Goal: Information Seeking & Learning: Learn about a topic

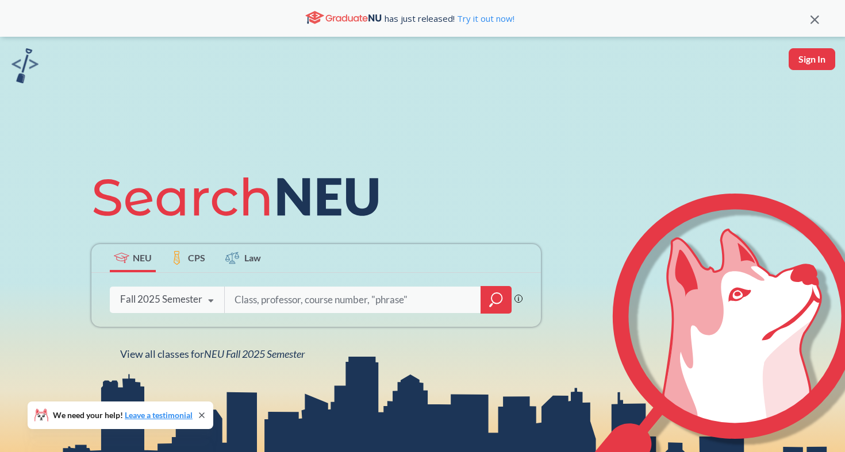
click at [370, 304] on input "search" at bounding box center [352, 300] width 239 height 24
type input "math4545"
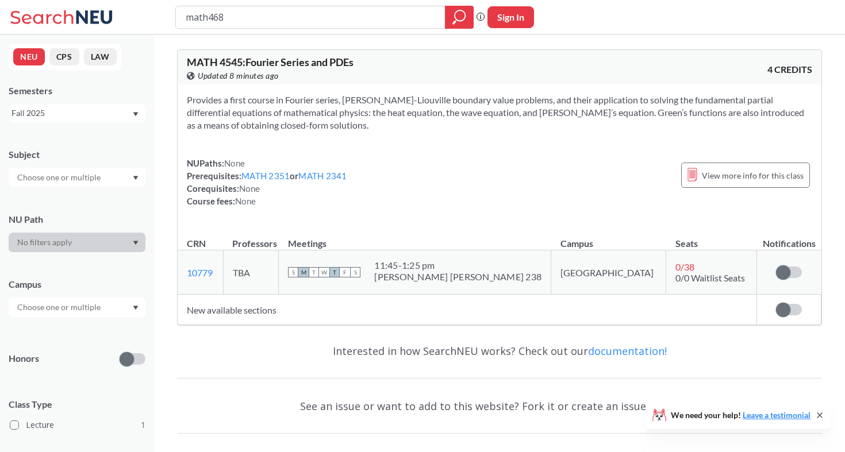
type input "math4681"
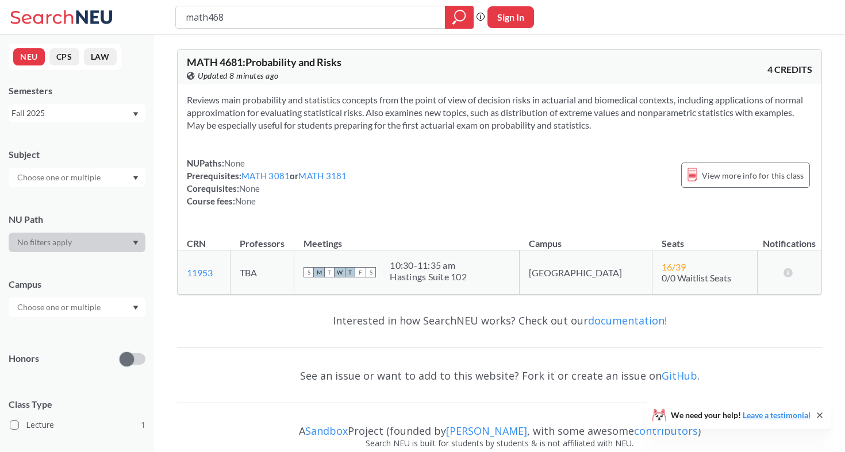
type input "math4682"
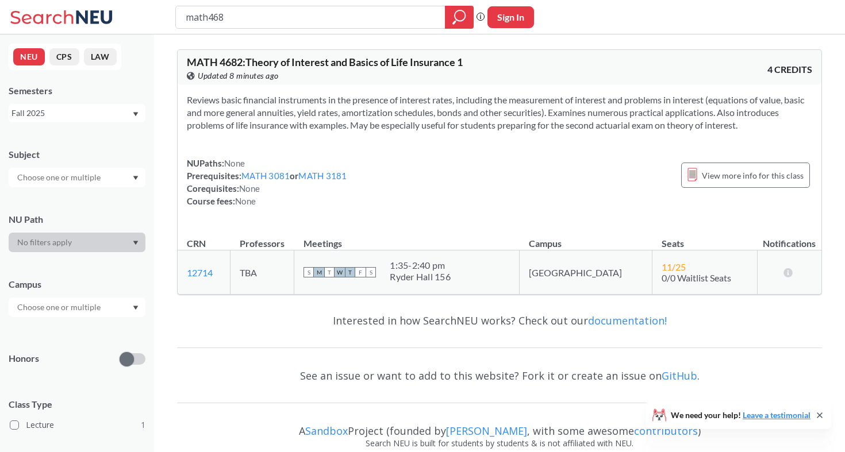
type input "math4683"
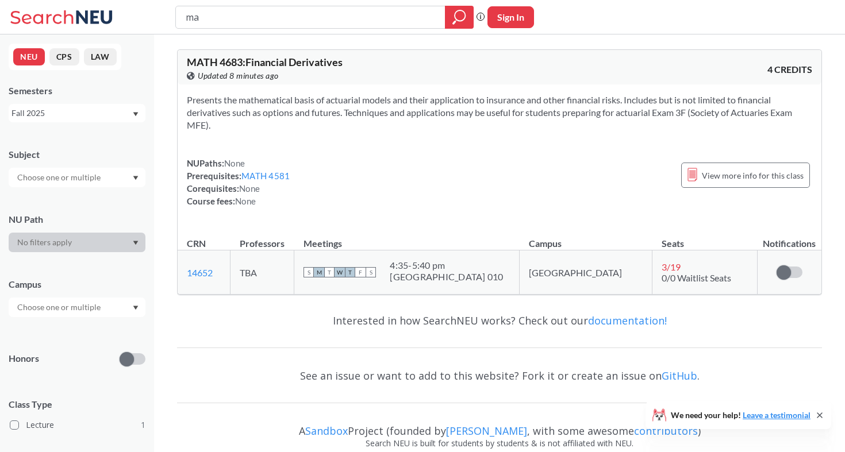
type input "m"
type input "acct2331"
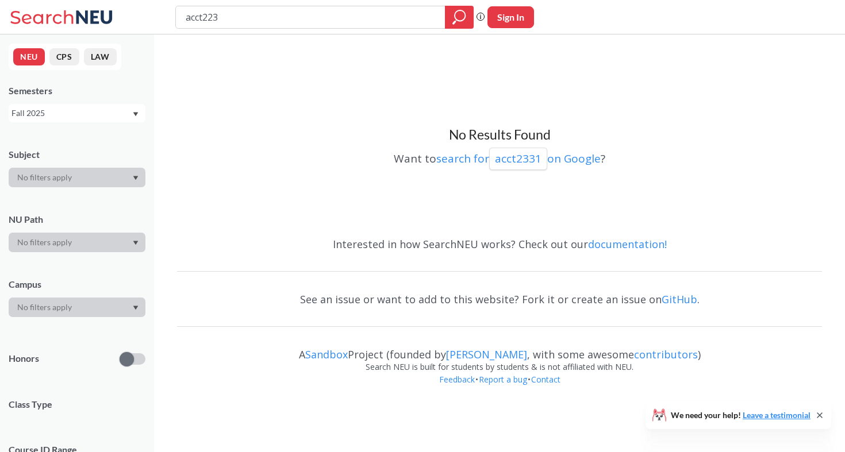
type input "acct2231"
type input "acct"
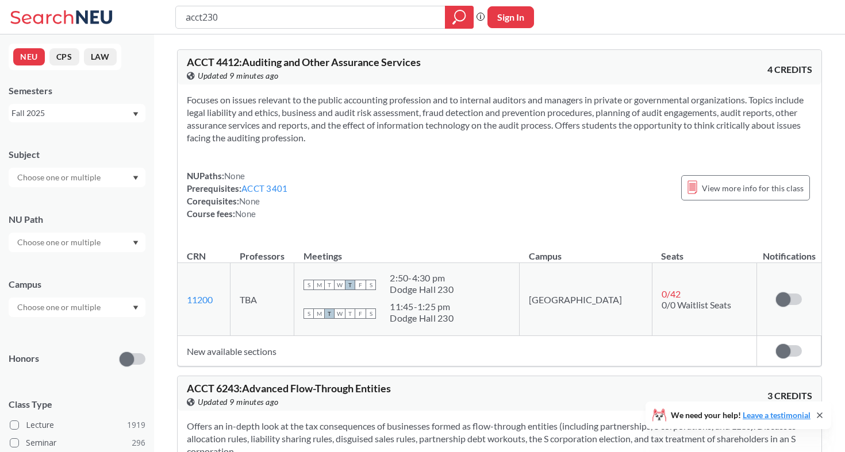
type input "acct2301"
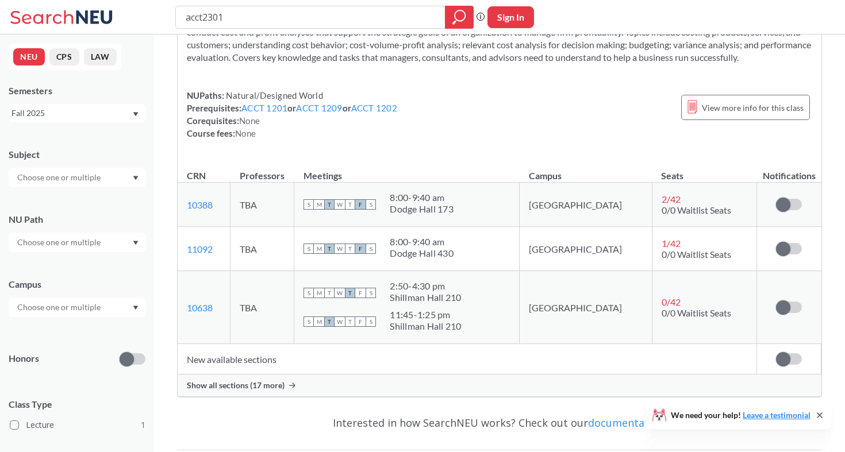
scroll to position [104, 0]
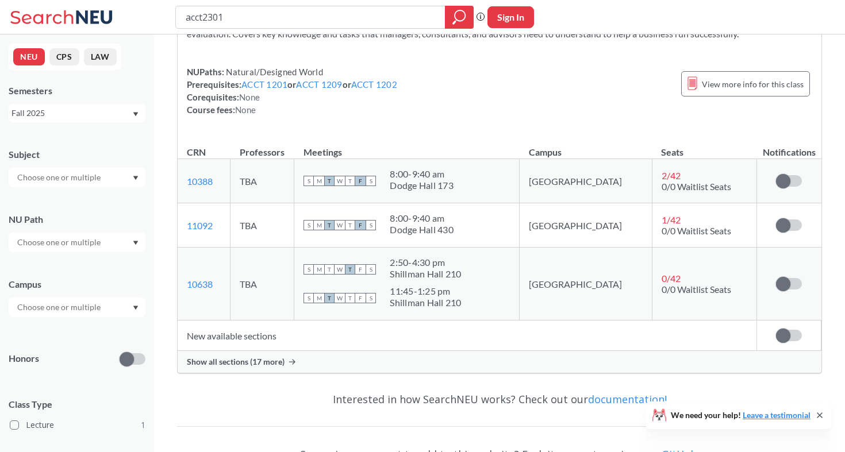
click at [270, 349] on td "New available sections" at bounding box center [467, 336] width 579 height 30
click at [286, 359] on div "Show all sections (17 more)" at bounding box center [499, 362] width 643 height 22
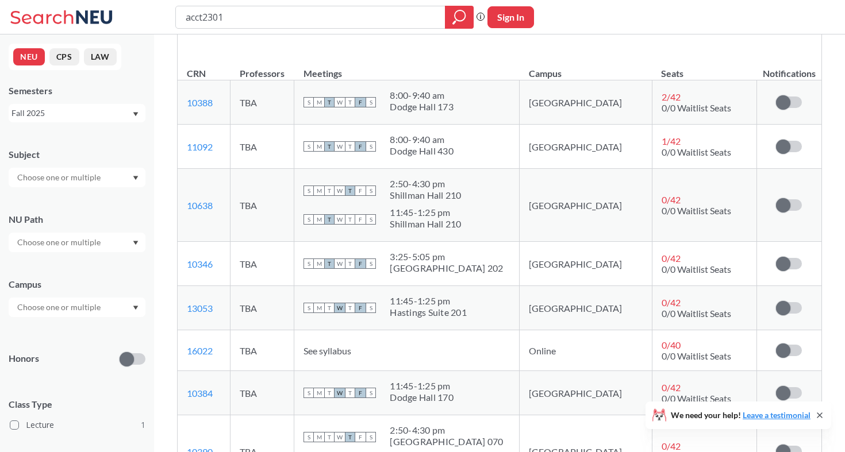
scroll to position [155, 0]
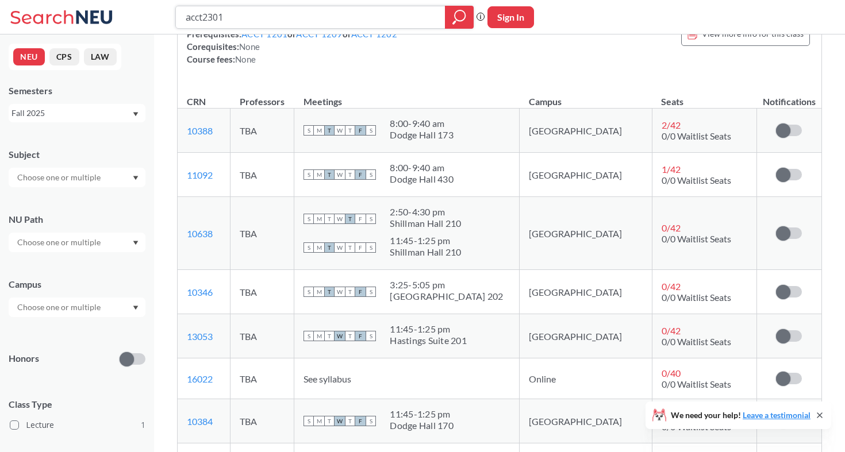
click at [379, 22] on input "acct2301" at bounding box center [310, 17] width 252 height 20
type input "acct3201"
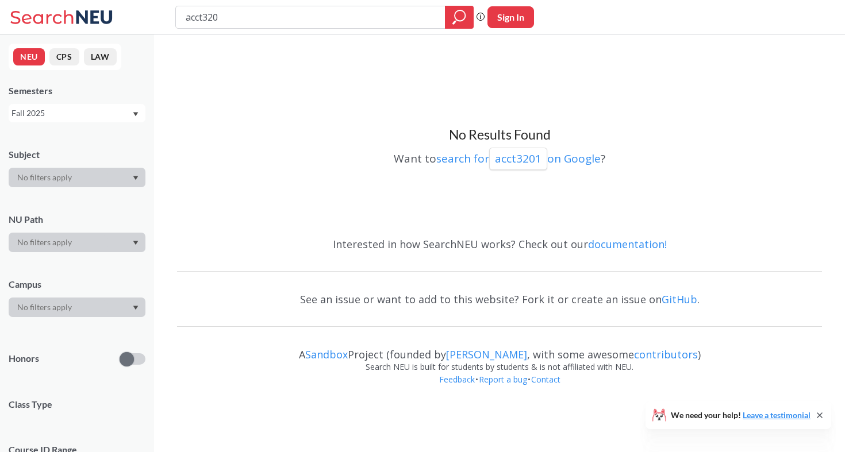
type input "acct32"
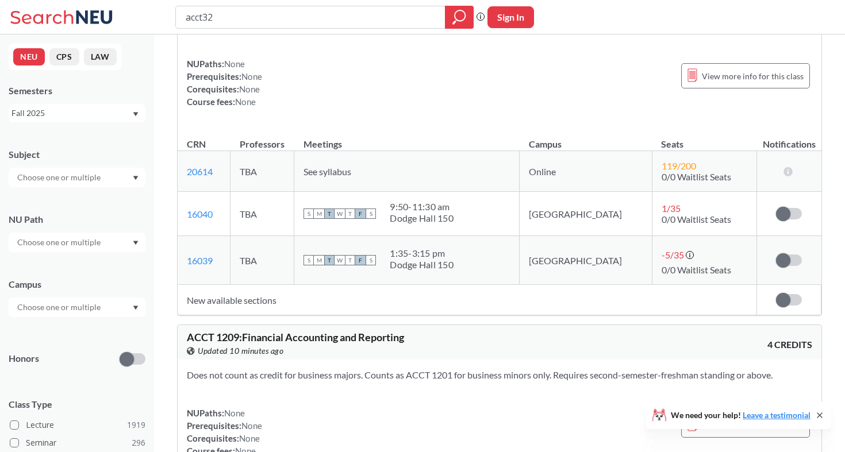
scroll to position [743, 0]
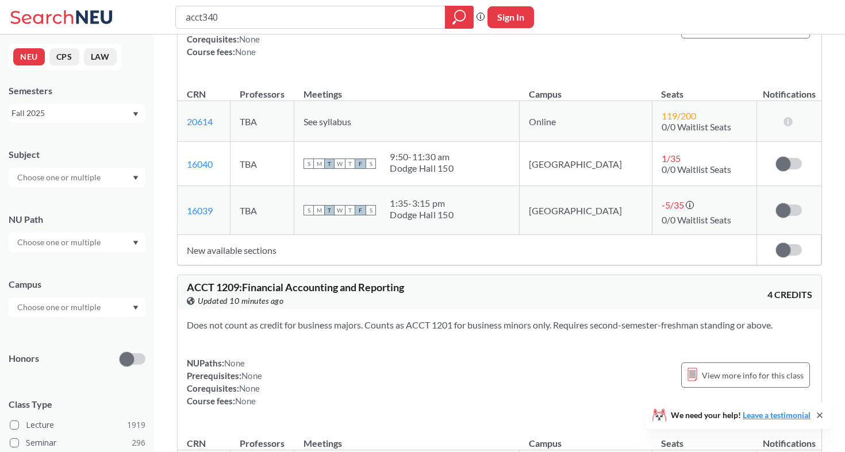
type input "acct3401"
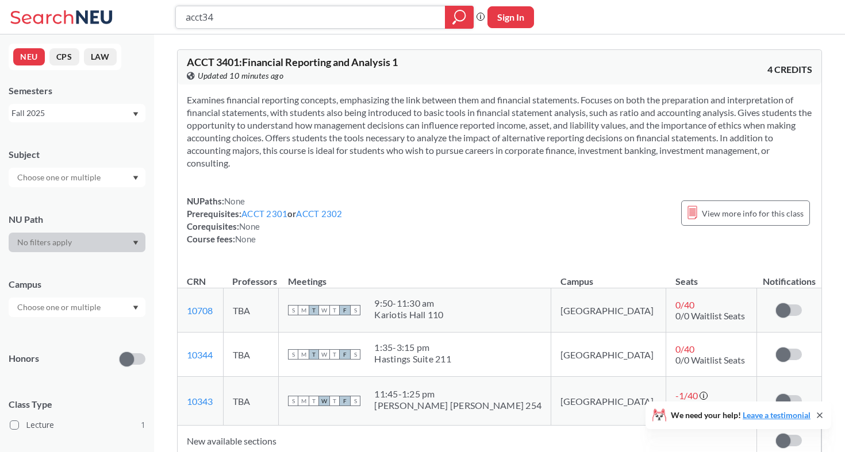
scroll to position [49, 1]
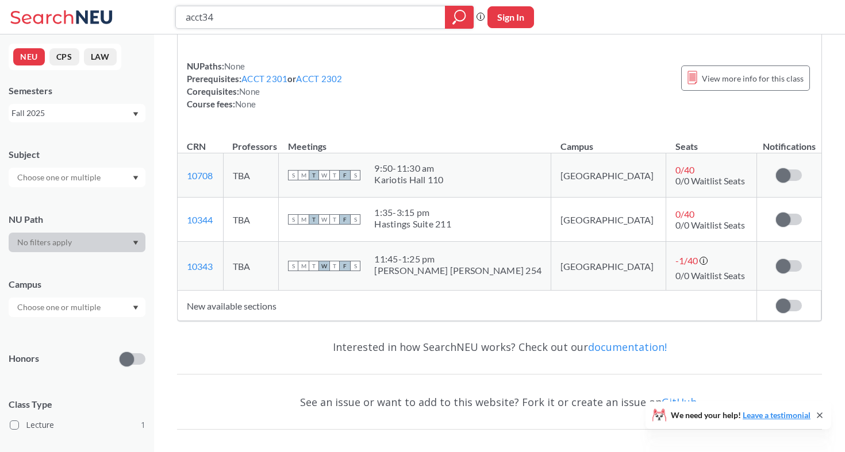
type input "acct3"
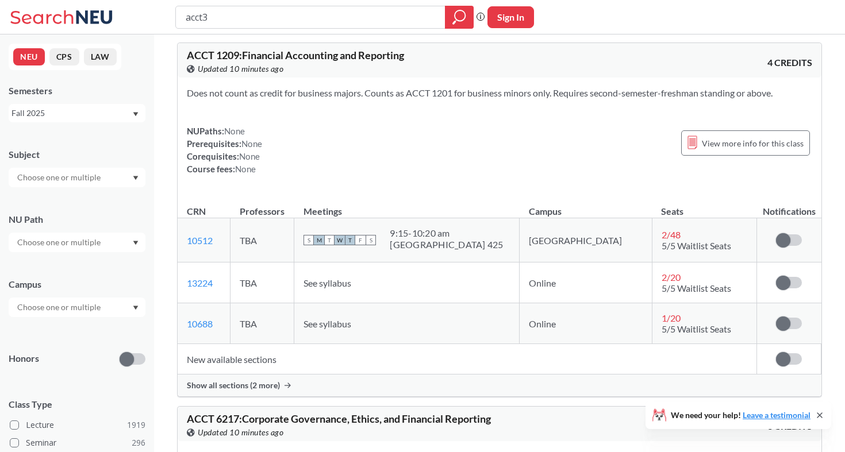
scroll to position [976, 0]
type input "acct3220"
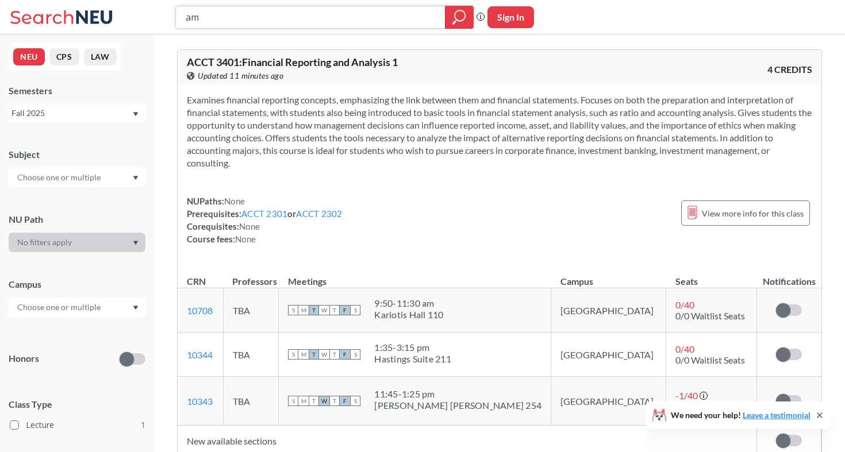
type input "a"
type input "mism2301"
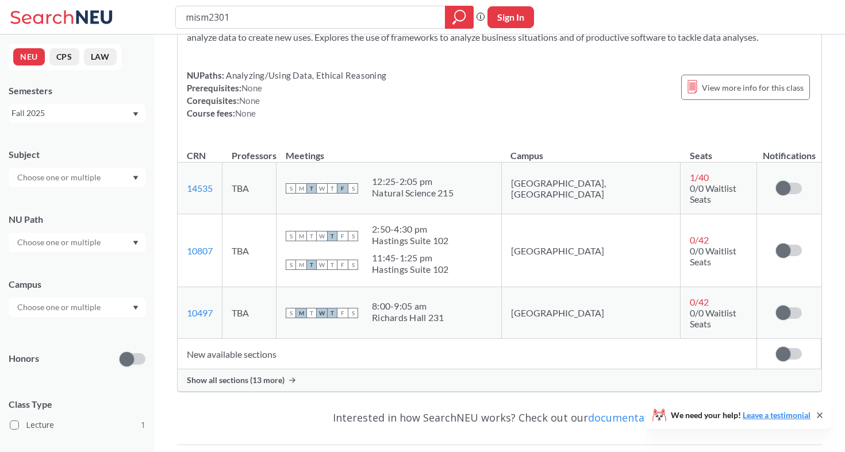
scroll to position [170, 0]
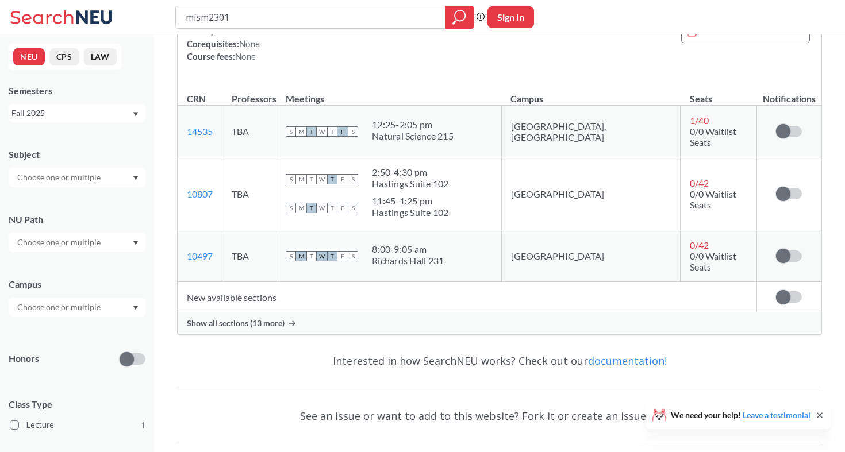
click at [570, 313] on div "Show all sections (13 more)" at bounding box center [499, 324] width 643 height 22
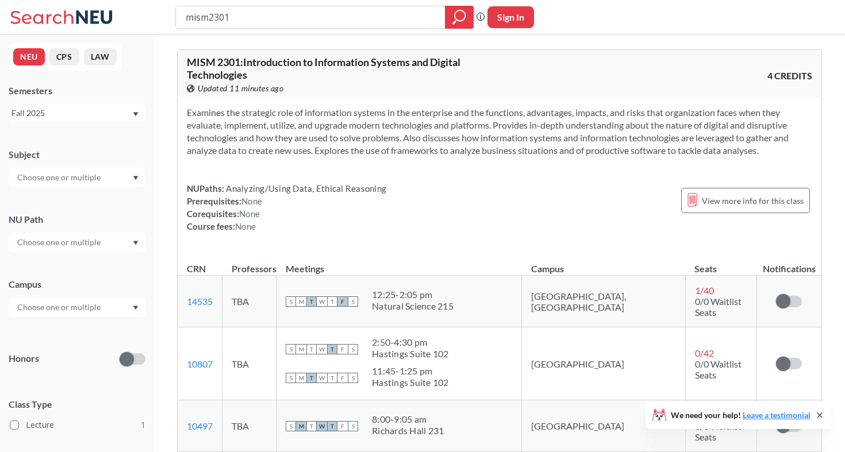
scroll to position [0, 0]
